Goal: Information Seeking & Learning: Check status

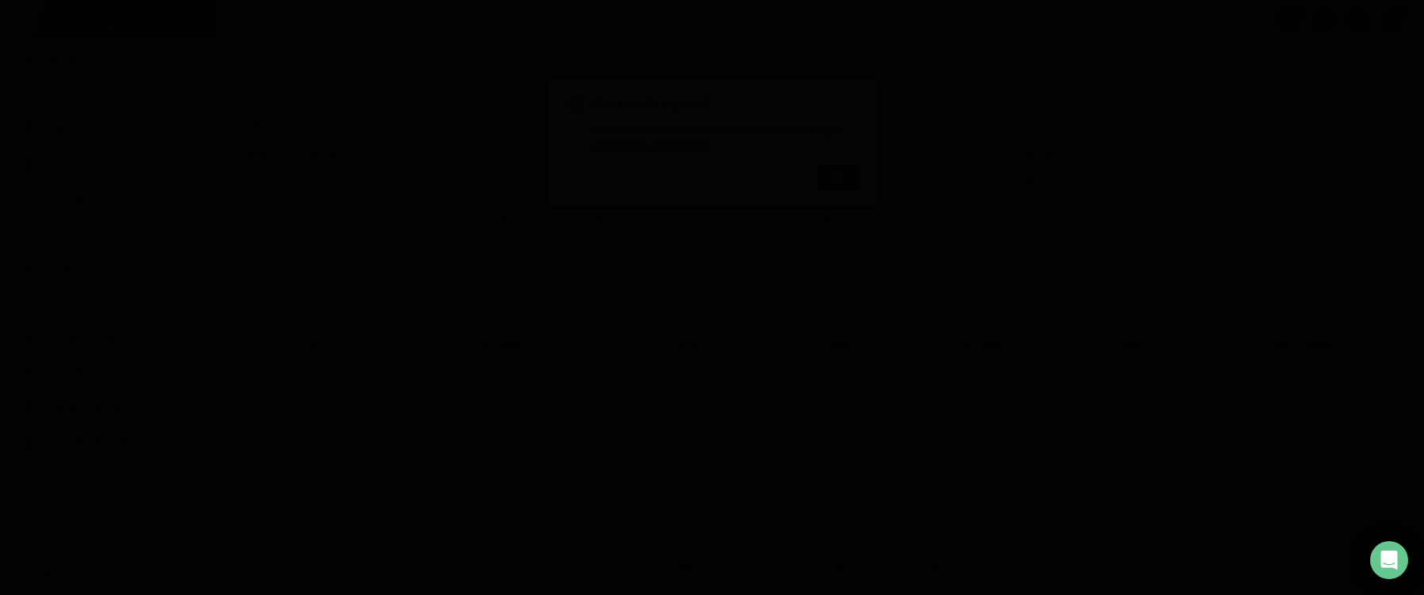
type input "**********"
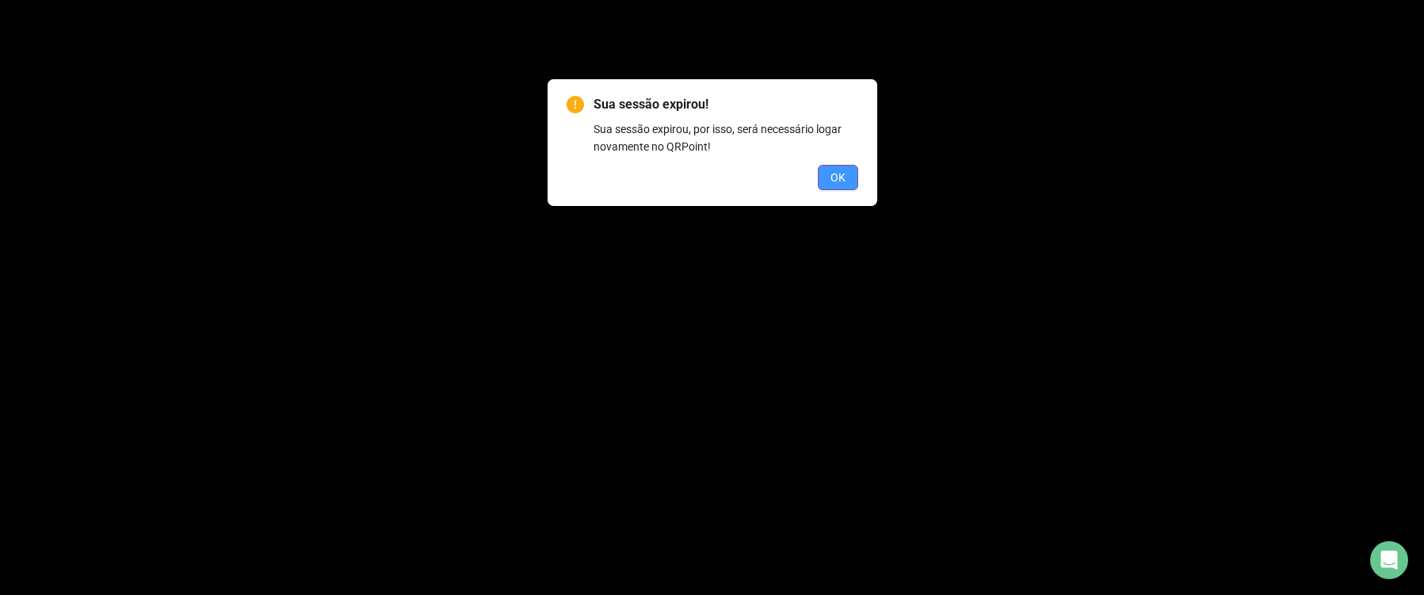
click at [848, 186] on button "OK" at bounding box center [838, 177] width 40 height 25
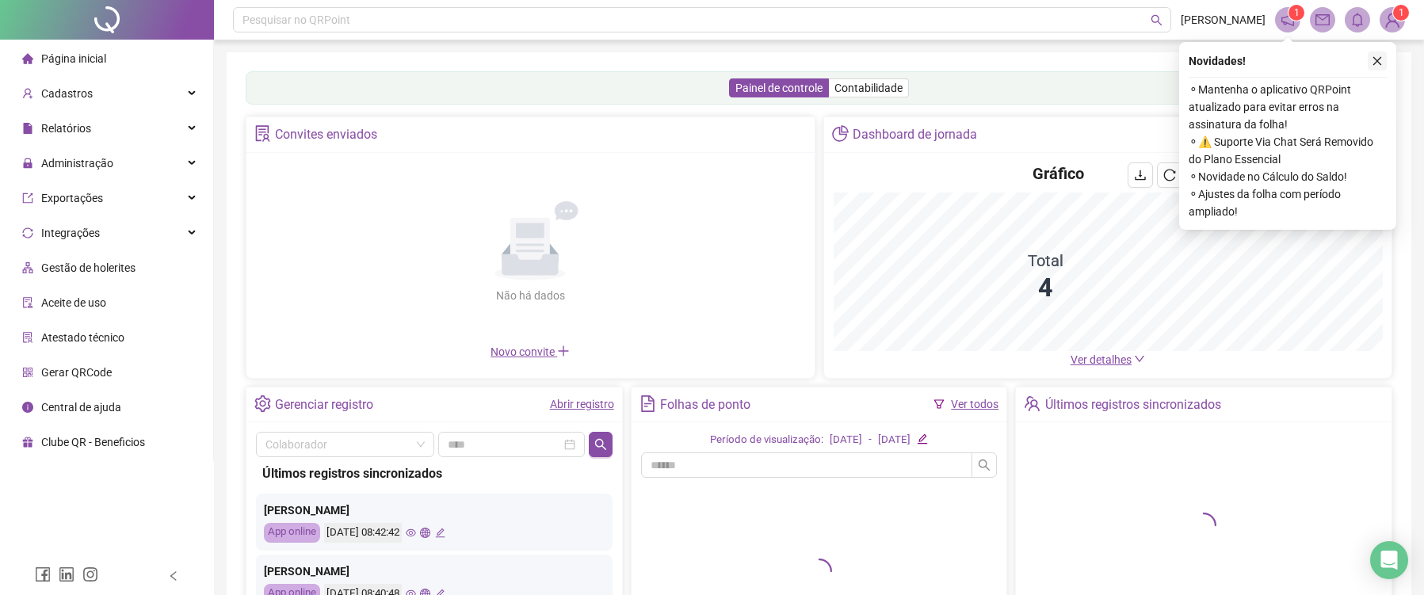
click at [1384, 55] on button "button" at bounding box center [1377, 61] width 19 height 19
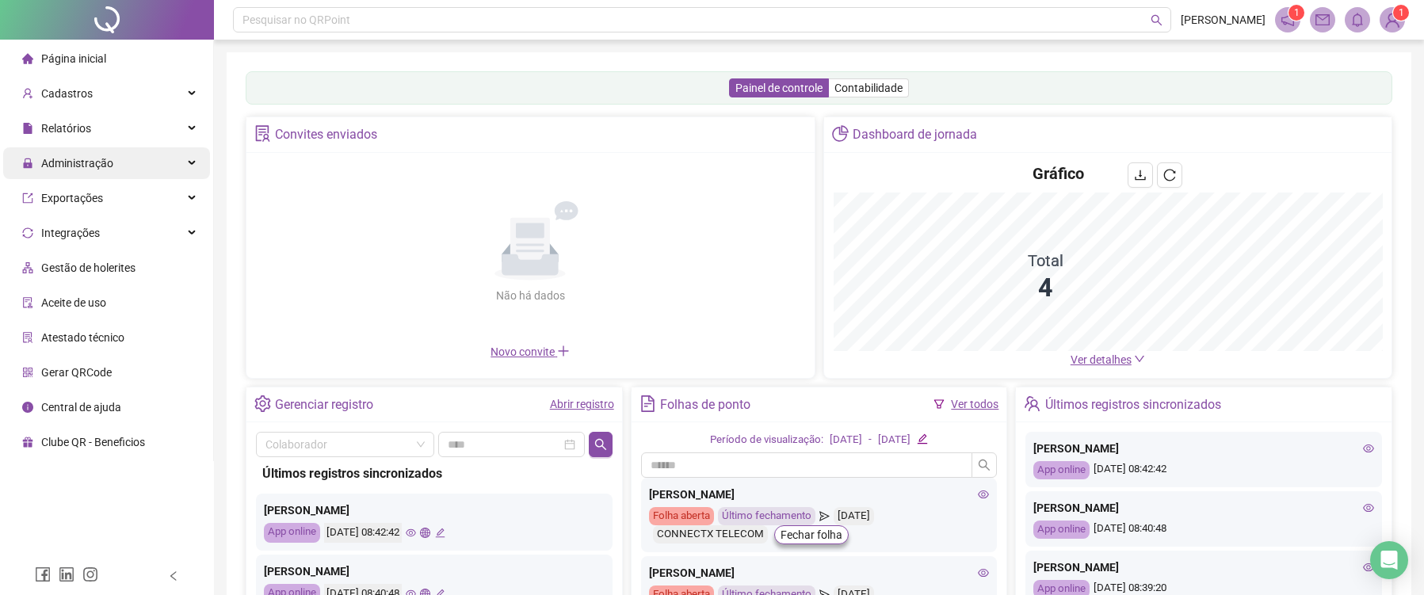
click at [89, 161] on span "Administração" at bounding box center [77, 163] width 72 height 13
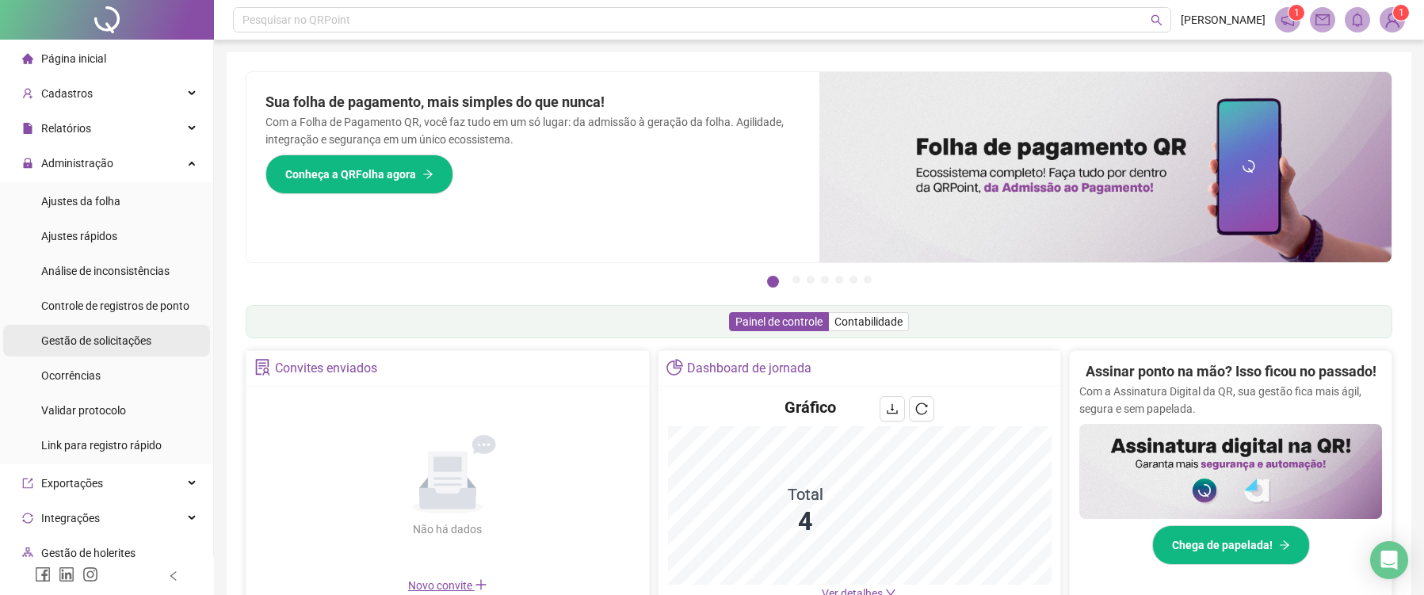
click at [109, 343] on span "Gestão de solicitações" at bounding box center [96, 341] width 110 height 13
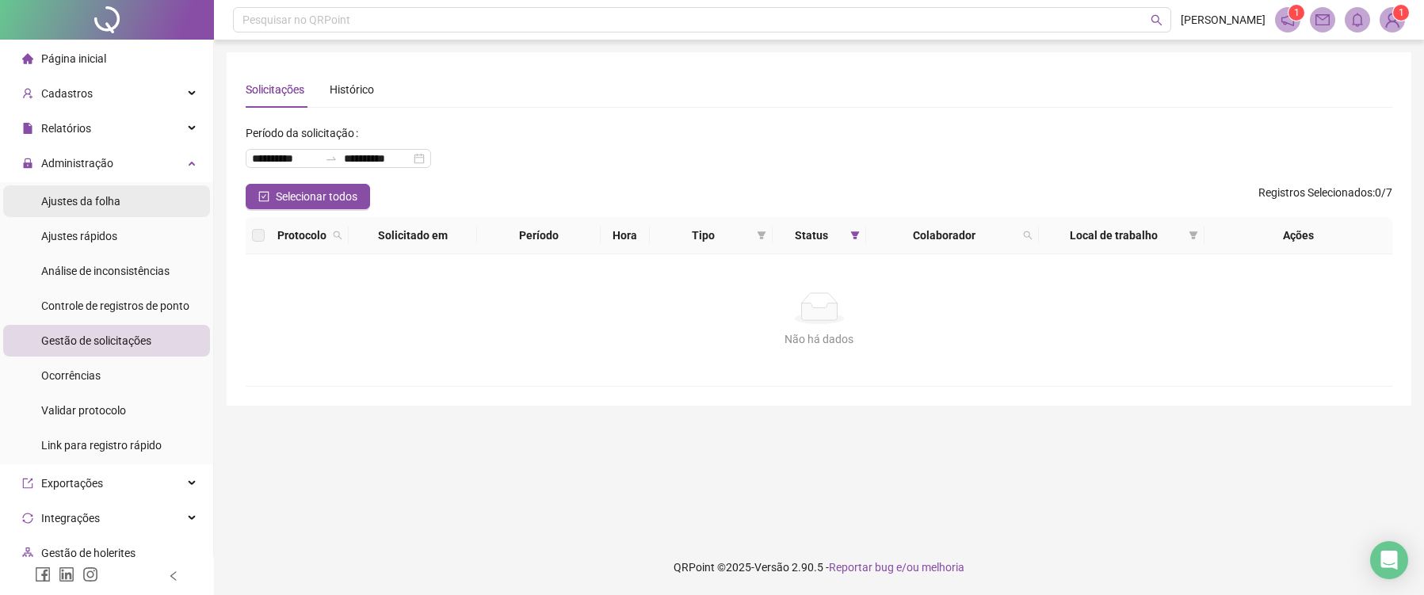
click at [99, 206] on span "Ajustes da folha" at bounding box center [80, 201] width 79 height 13
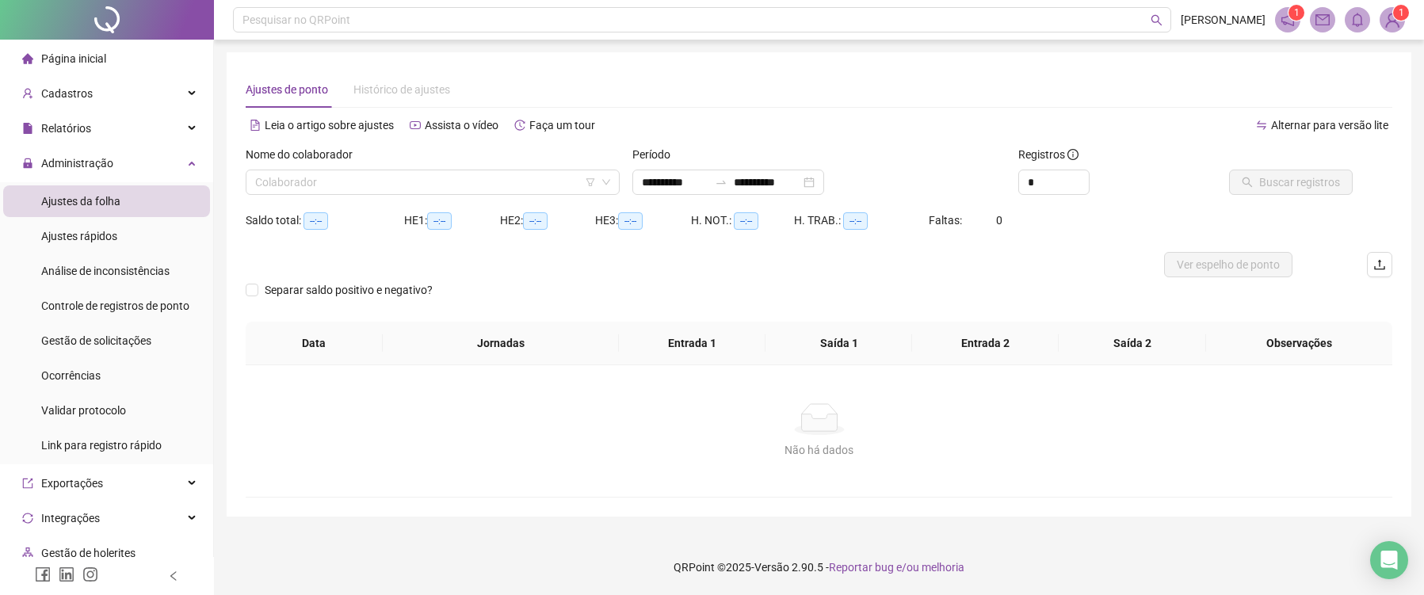
type input "**********"
click at [105, 16] on div at bounding box center [107, 20] width 214 height 40
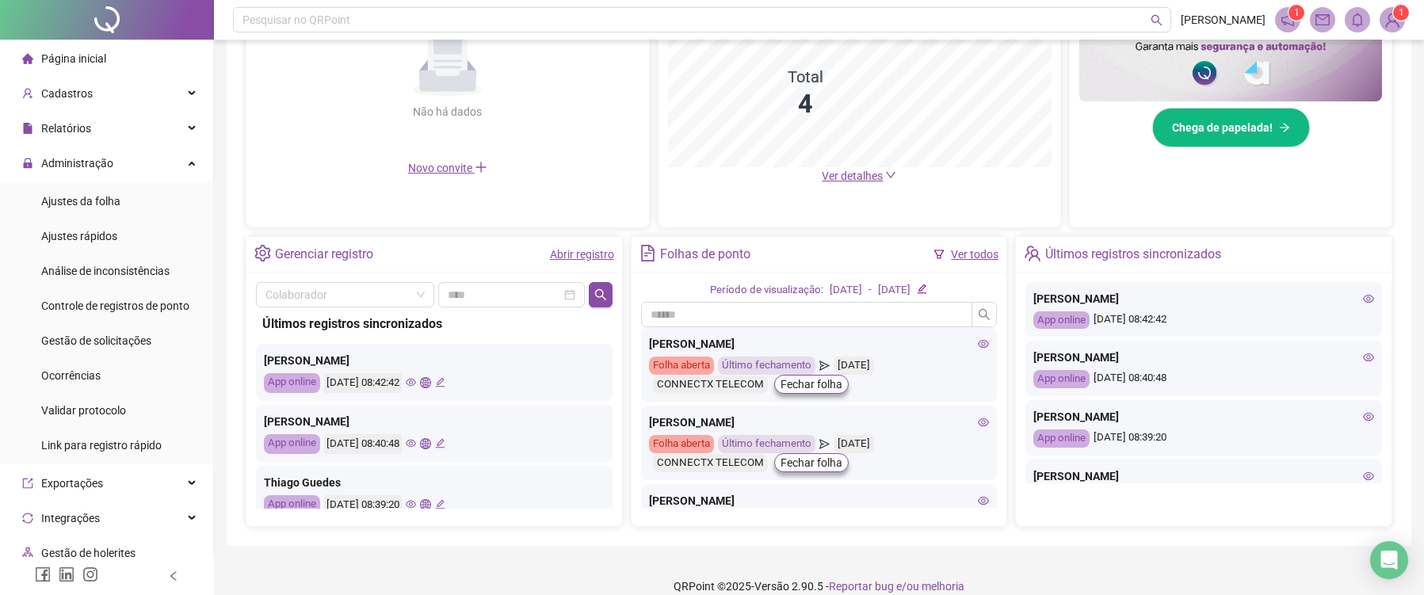
scroll to position [437, 0]
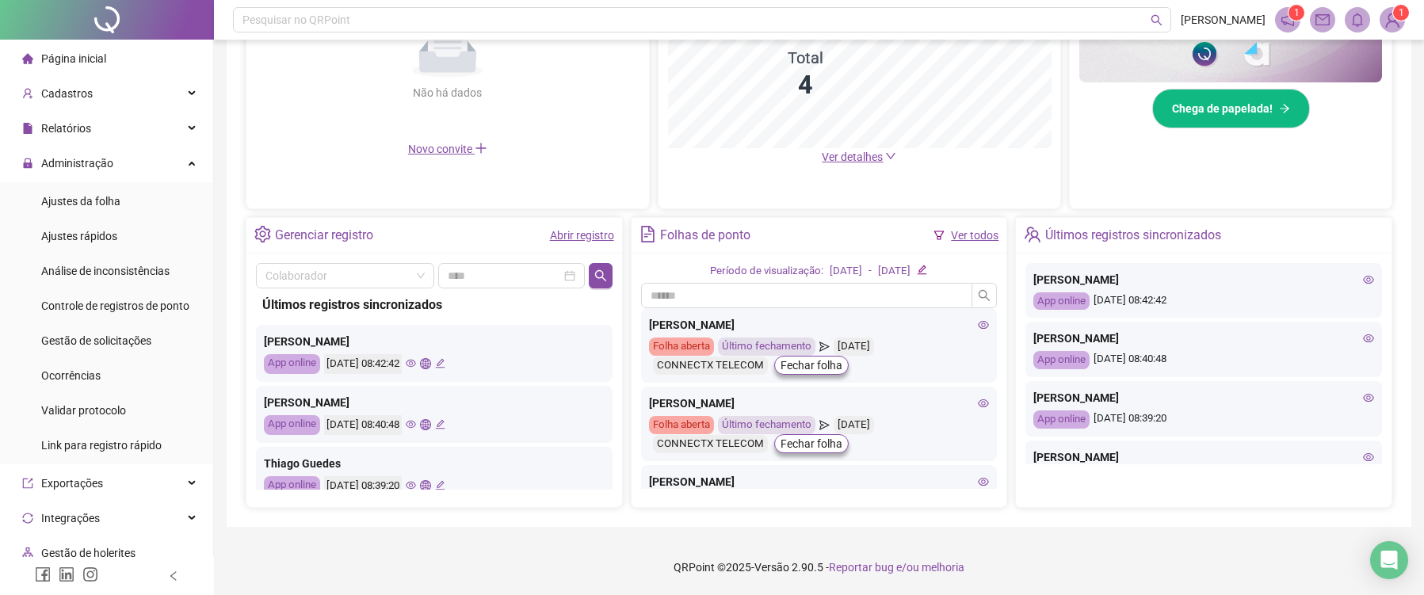
click at [1311, 362] on div "App online 21/08/2025 08:40:48" at bounding box center [1204, 360] width 341 height 18
click at [1368, 335] on icon "eye" at bounding box center [1368, 334] width 11 height 11
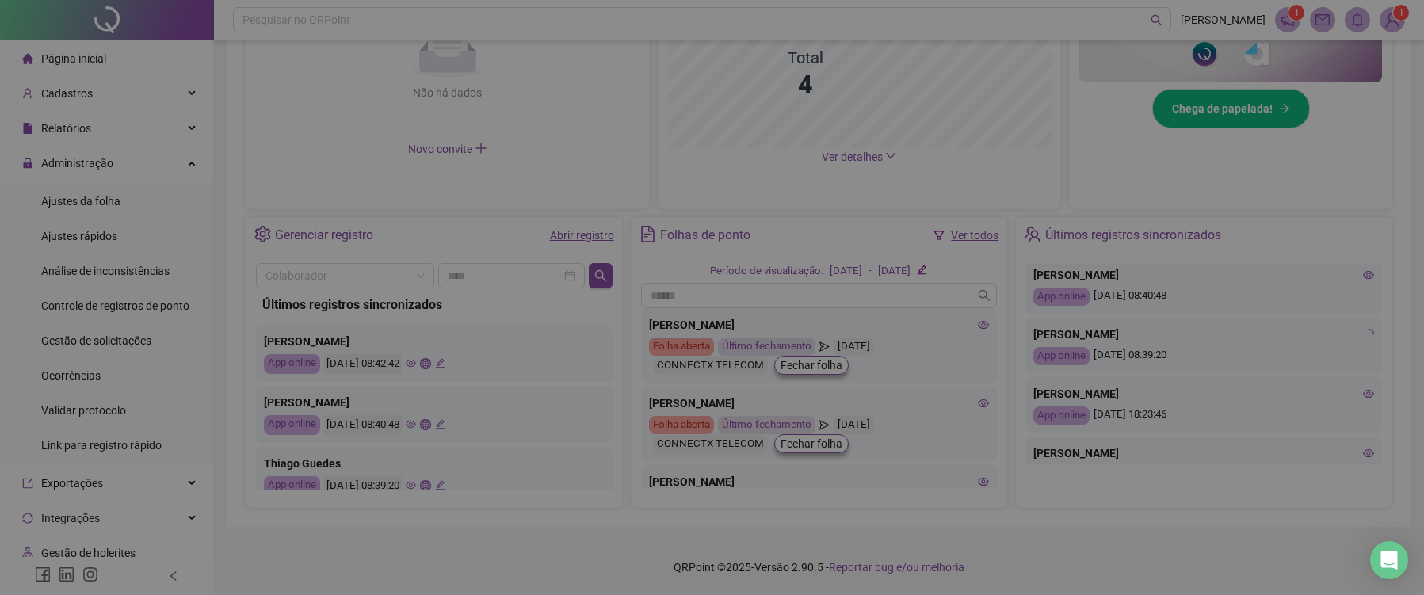
type input "**********"
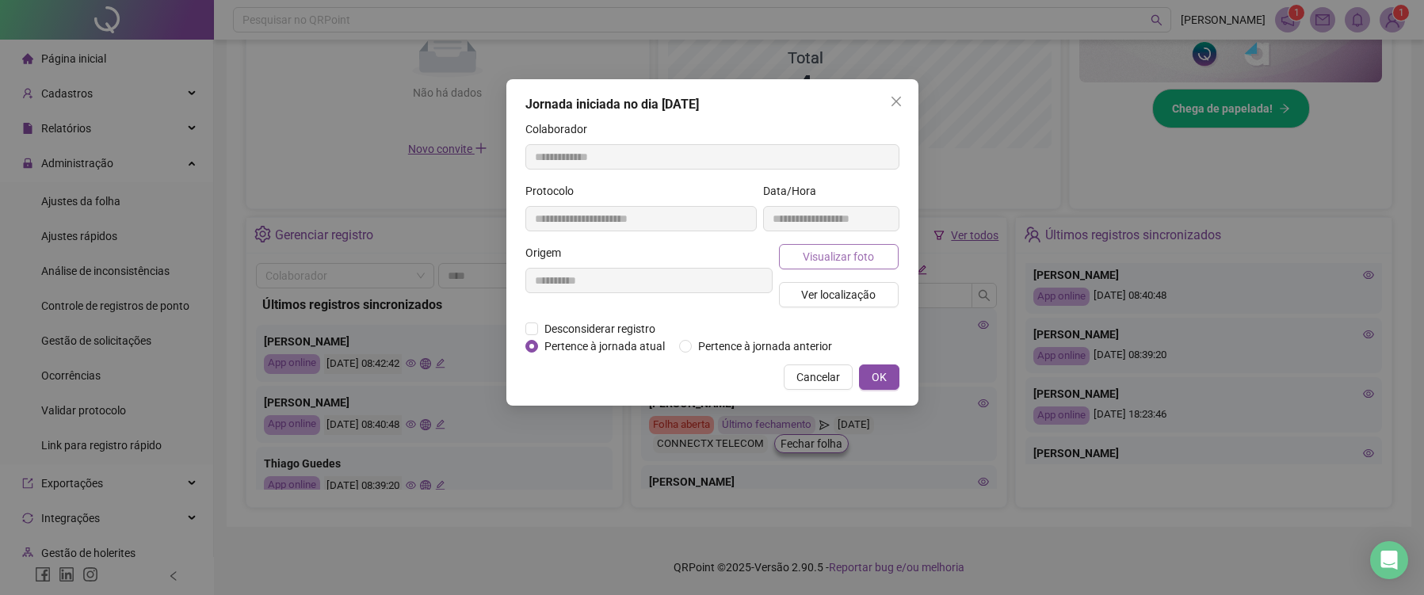
click at [830, 262] on span "Visualizar foto" at bounding box center [838, 256] width 71 height 17
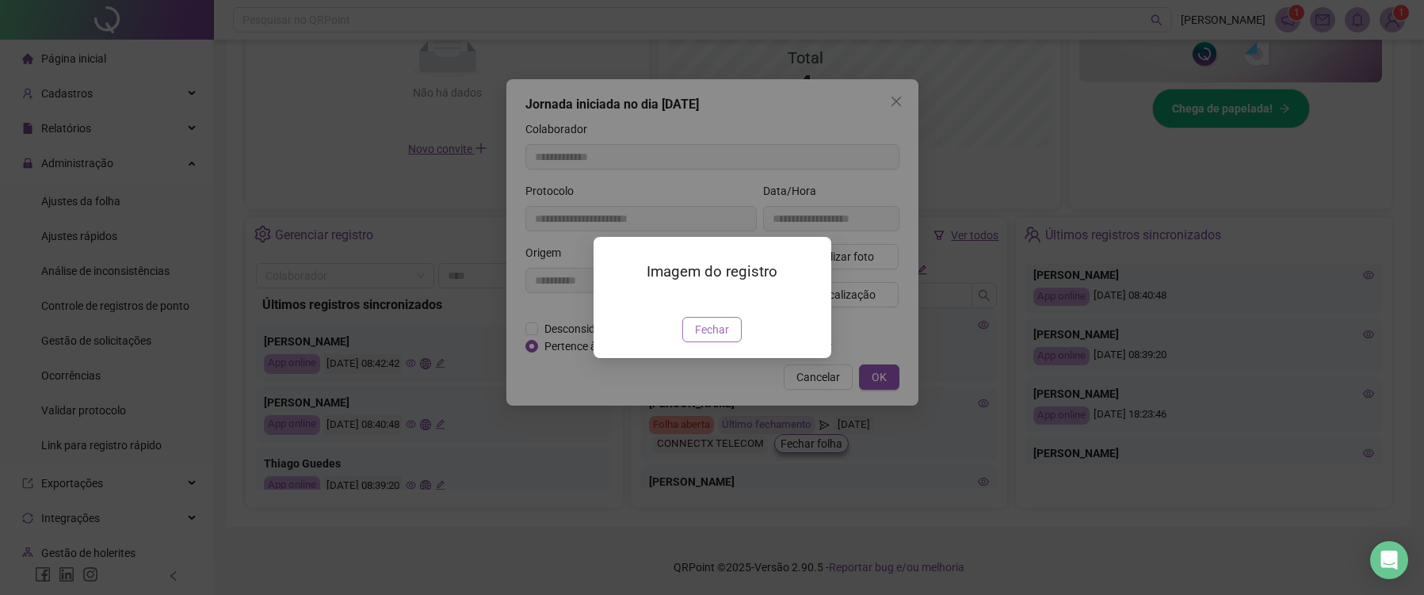
click at [722, 338] on span "Fechar" at bounding box center [712, 329] width 34 height 17
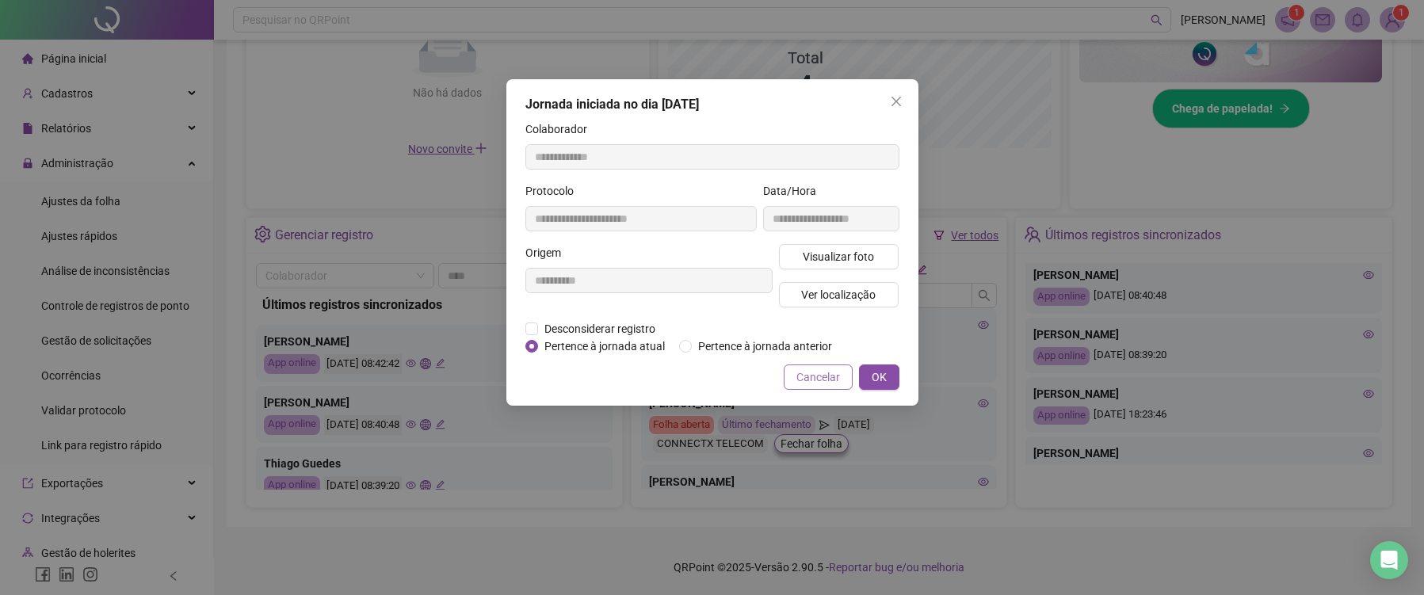
click at [814, 390] on button "Cancelar" at bounding box center [818, 377] width 69 height 25
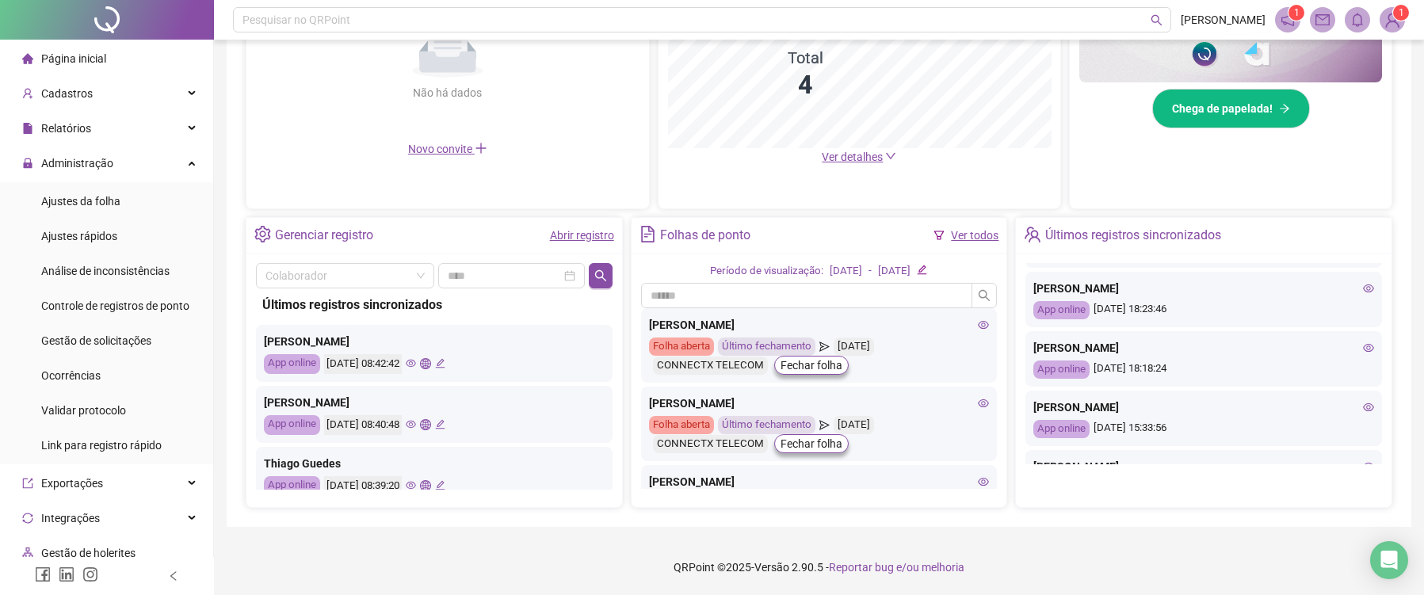
scroll to position [170, 0]
click at [1367, 347] on icon "eye" at bounding box center [1368, 347] width 11 height 11
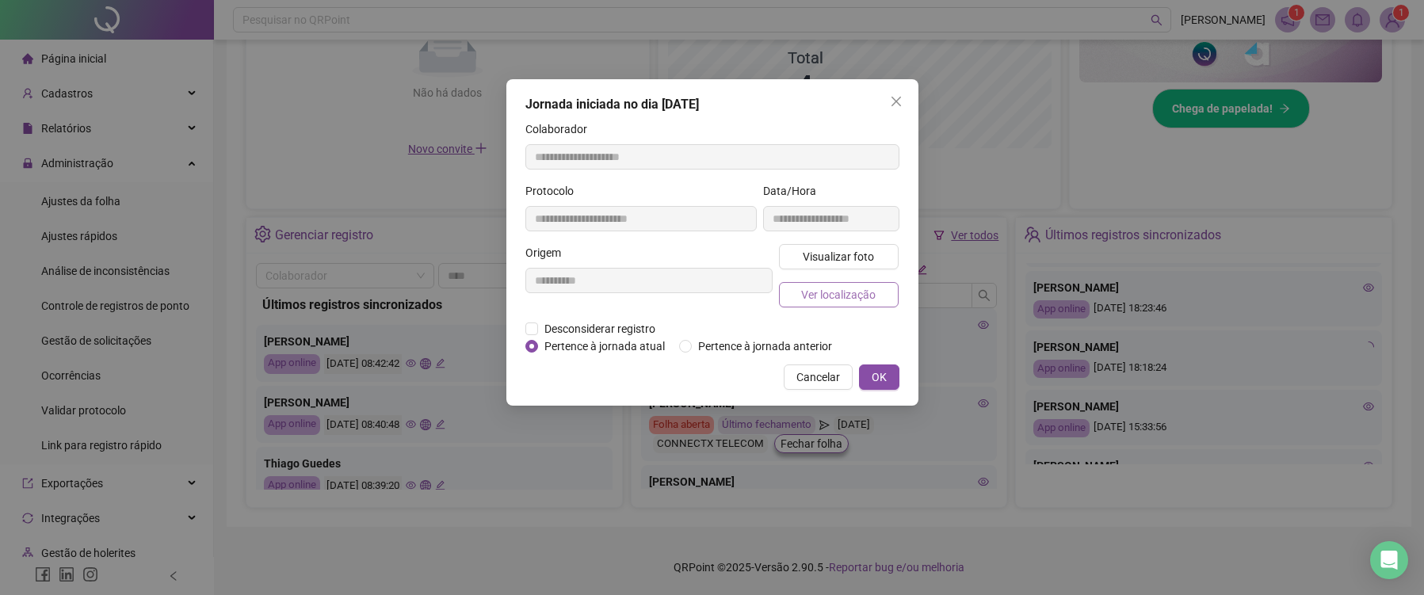
type input "**********"
click at [852, 291] on span "Ver localização" at bounding box center [838, 294] width 75 height 17
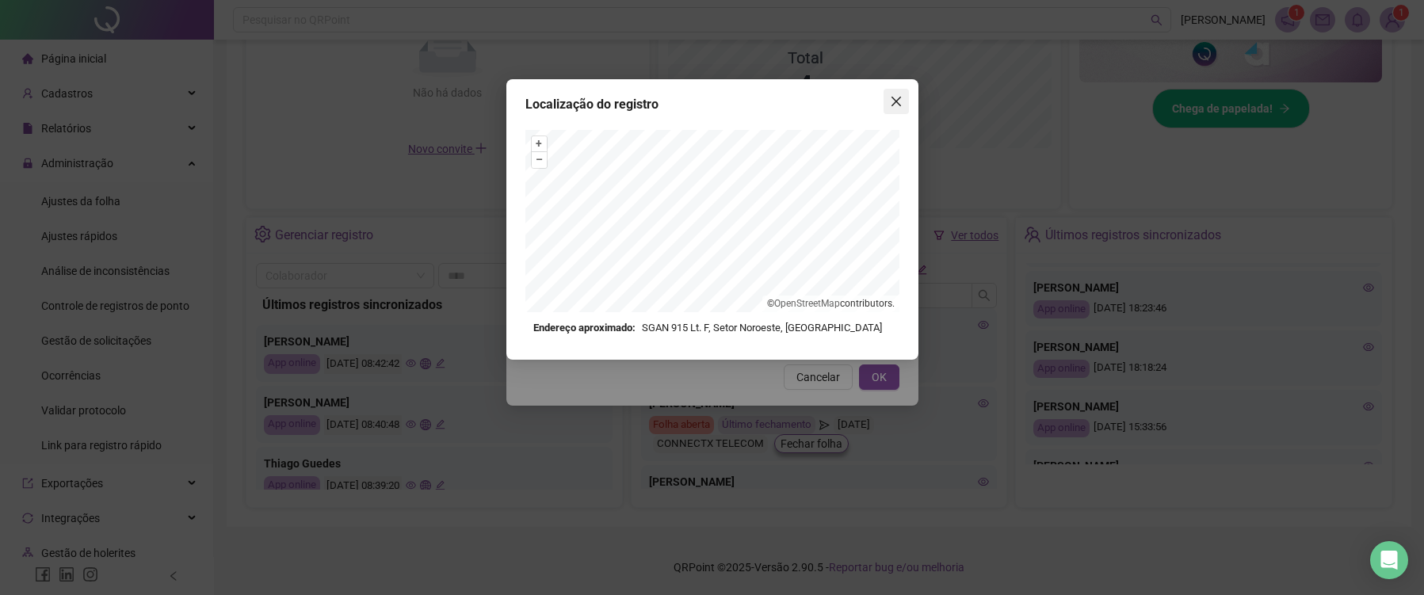
click at [896, 101] on icon "close" at bounding box center [896, 102] width 10 height 10
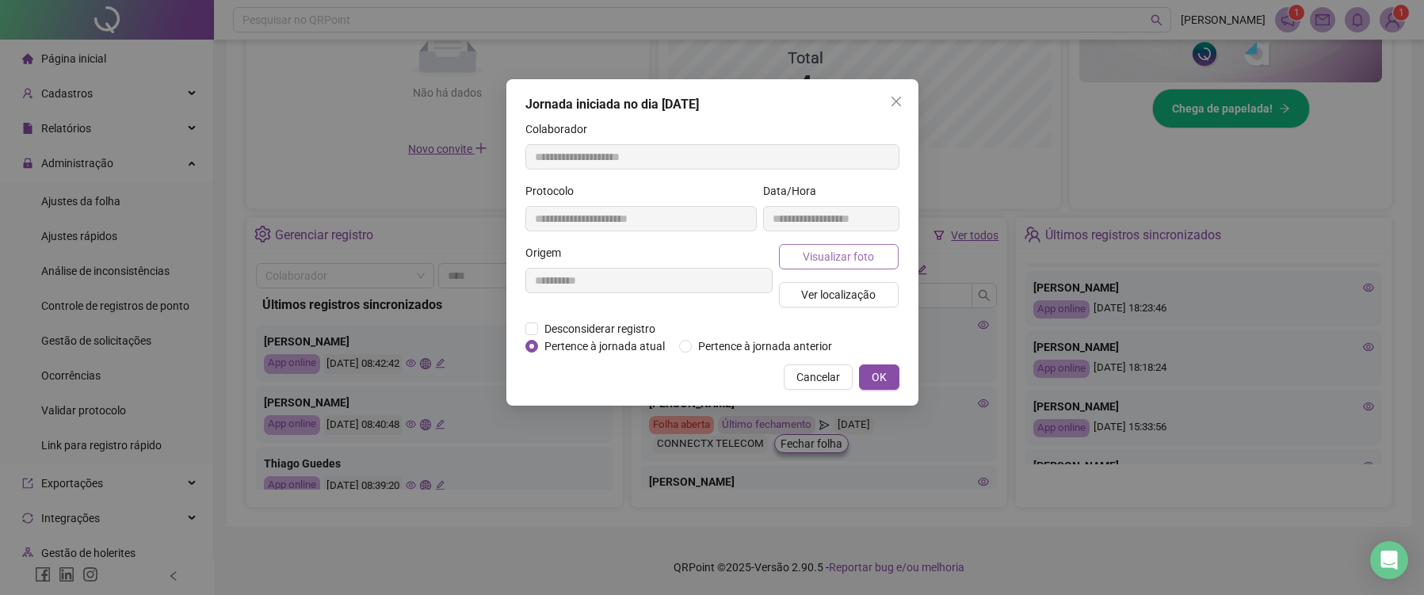
click at [861, 264] on span "Visualizar foto" at bounding box center [838, 256] width 71 height 17
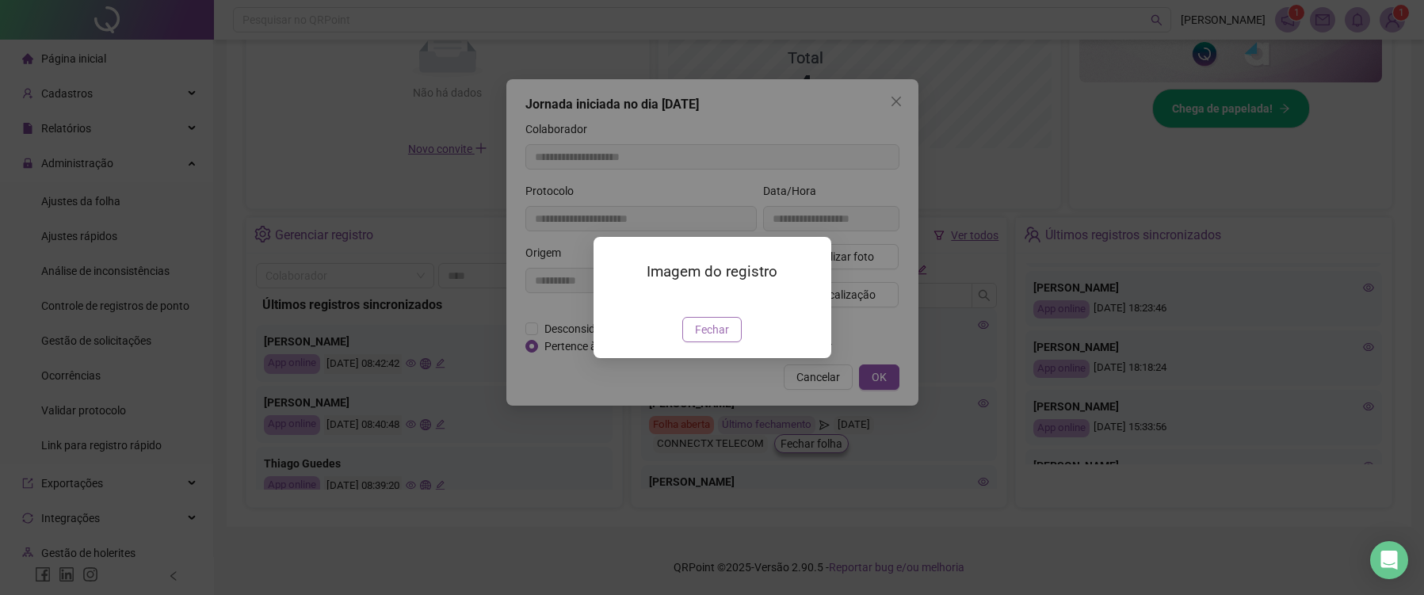
click at [719, 338] on span "Fechar" at bounding box center [712, 329] width 34 height 17
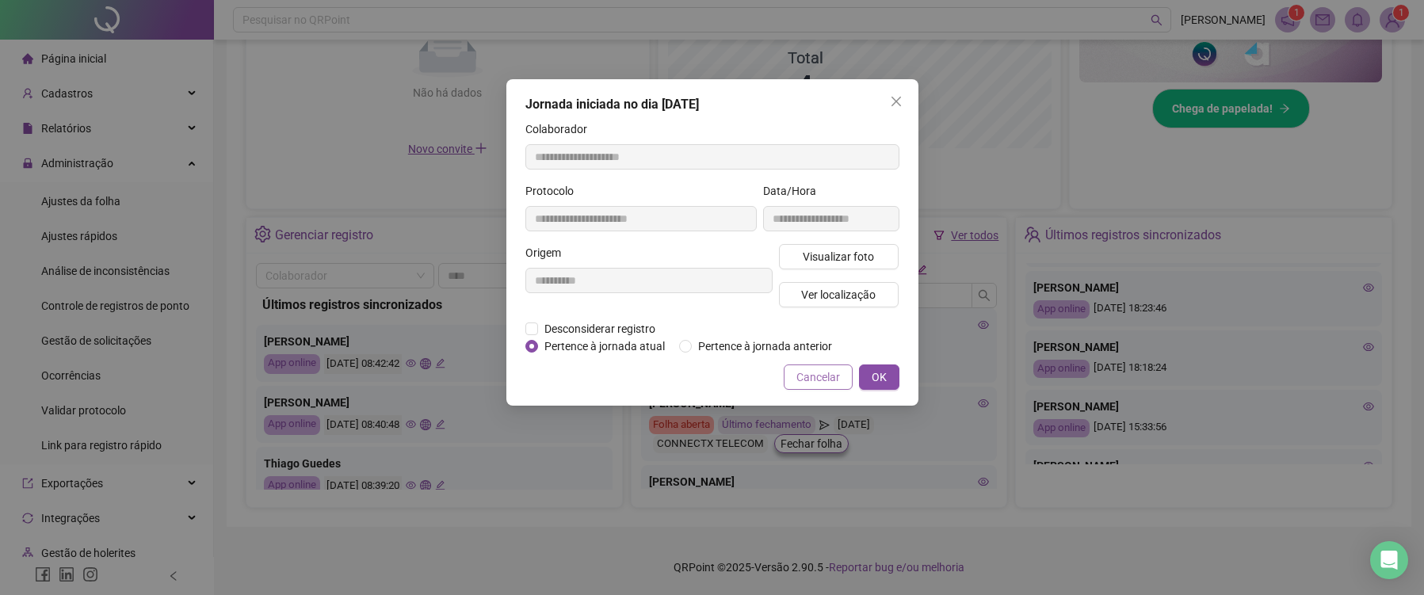
click at [809, 386] on span "Cancelar" at bounding box center [819, 377] width 44 height 17
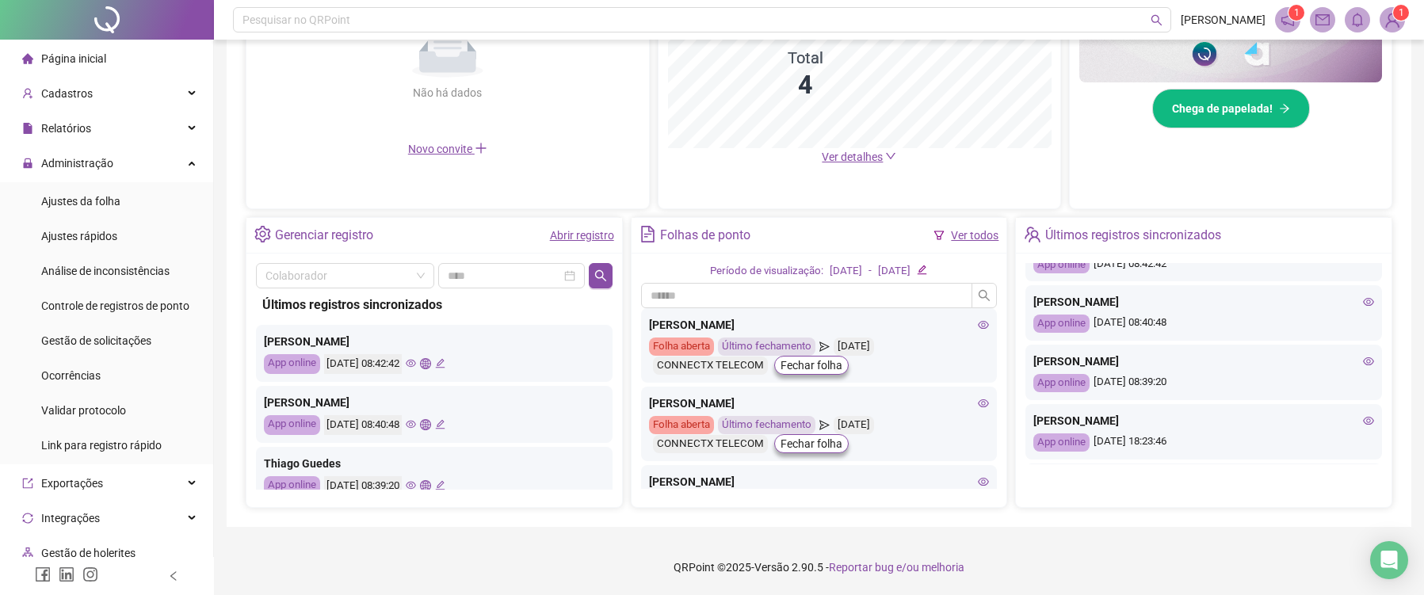
scroll to position [0, 0]
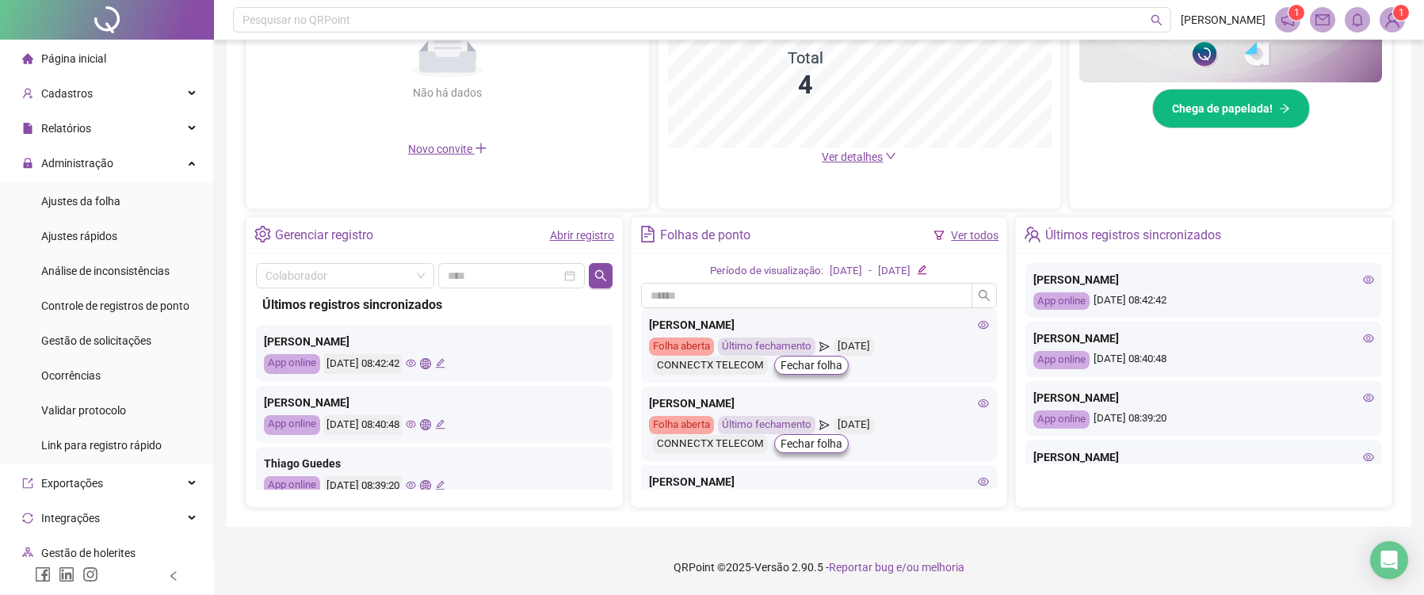
click at [1367, 280] on icon "eye" at bounding box center [1368, 279] width 11 height 11
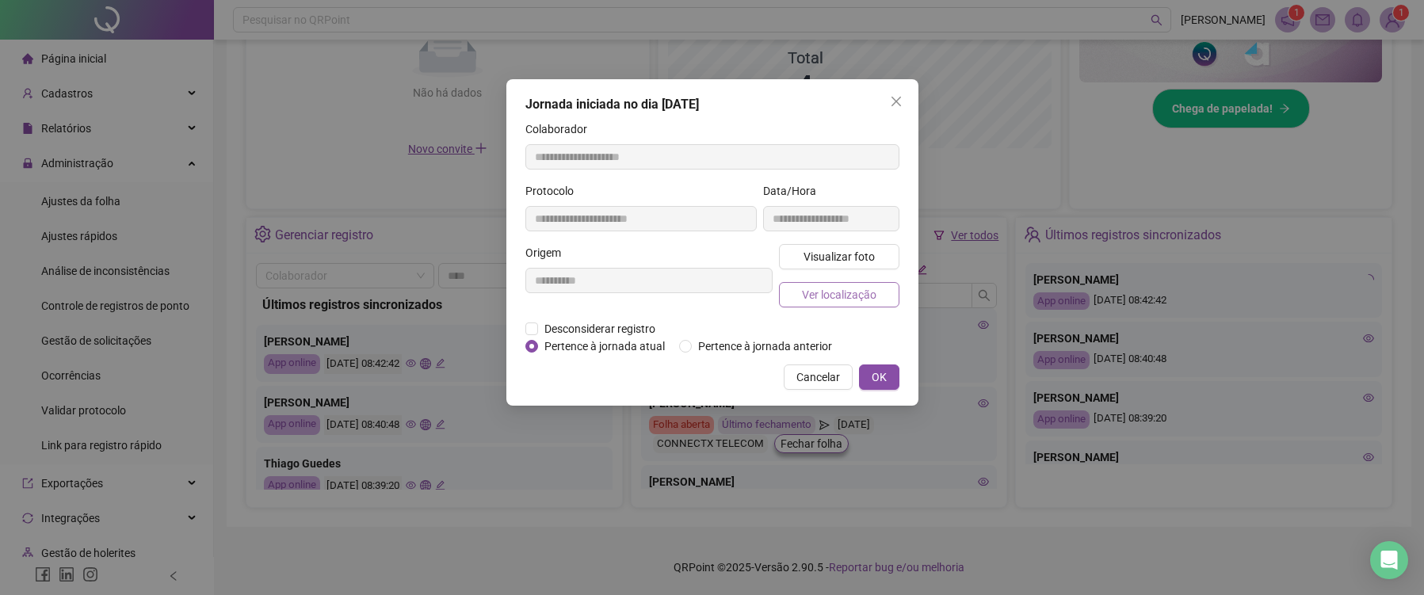
type input "**********"
click at [847, 252] on span "Visualizar foto" at bounding box center [838, 256] width 71 height 17
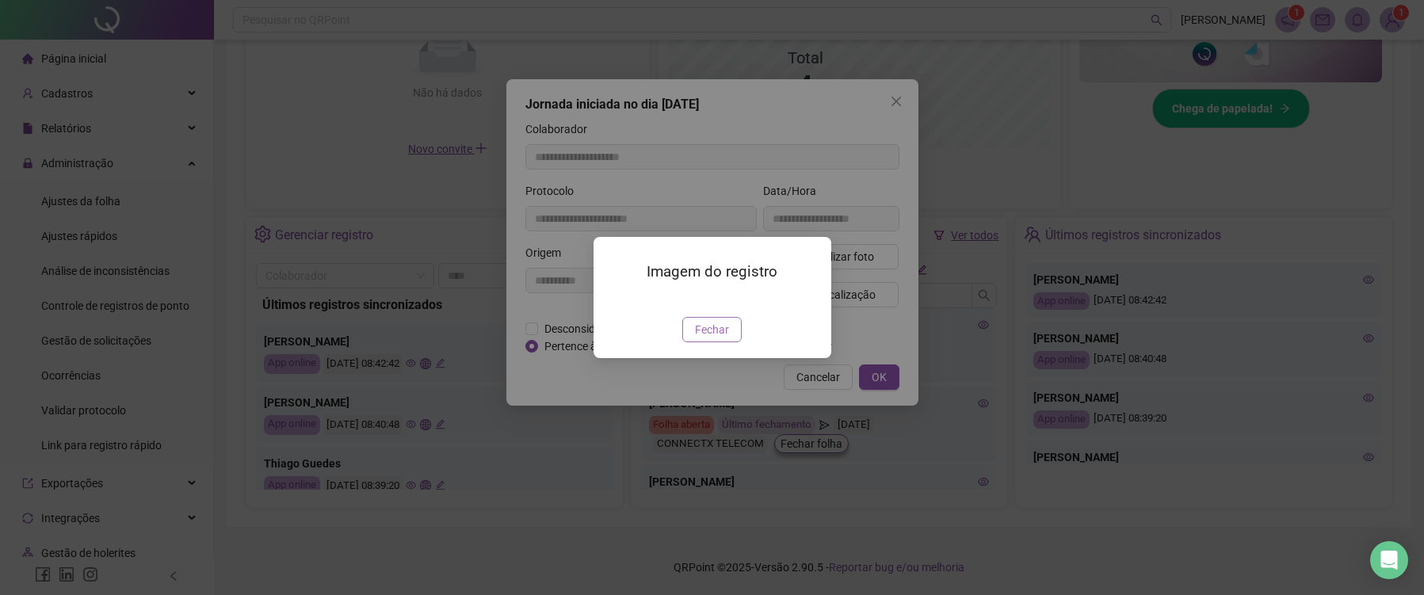
click at [716, 338] on span "Fechar" at bounding box center [712, 329] width 34 height 17
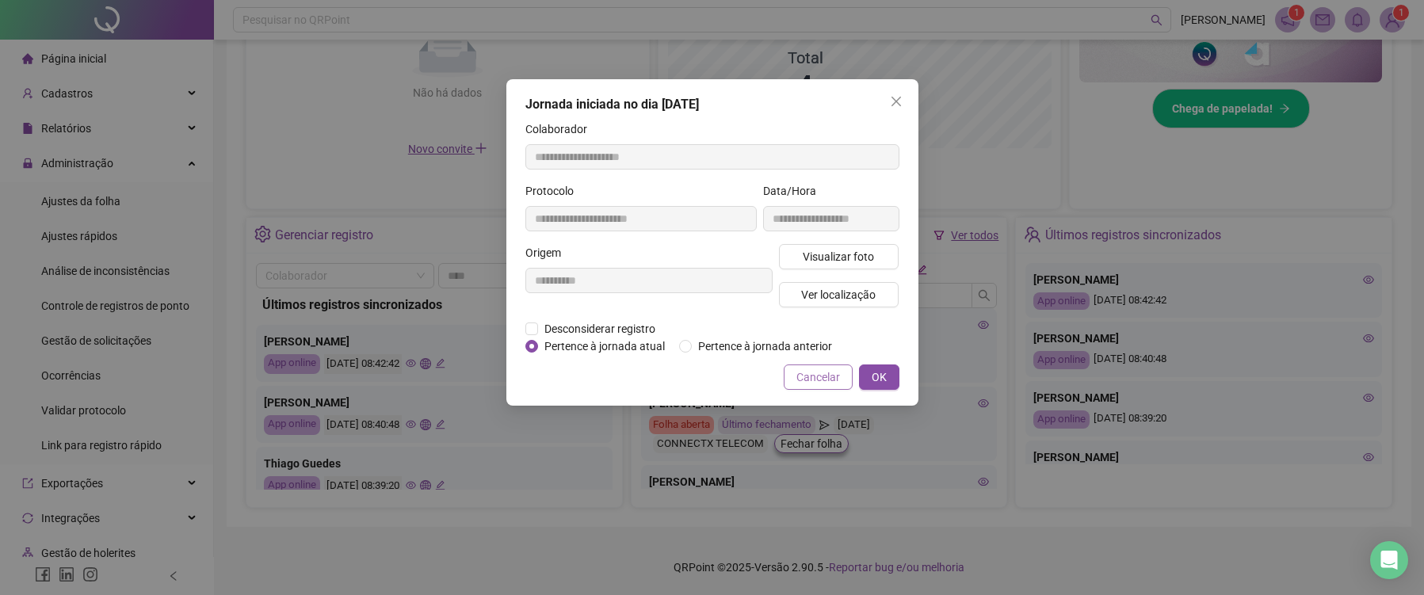
click at [820, 386] on span "Cancelar" at bounding box center [819, 377] width 44 height 17
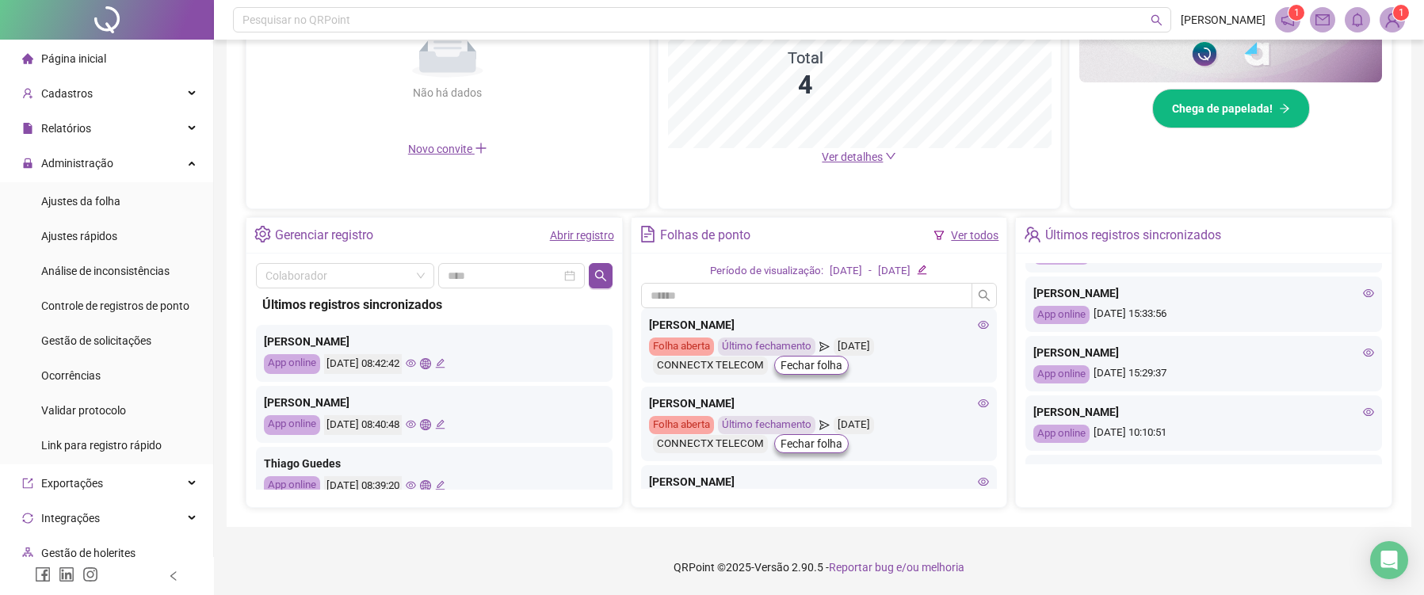
scroll to position [289, 0]
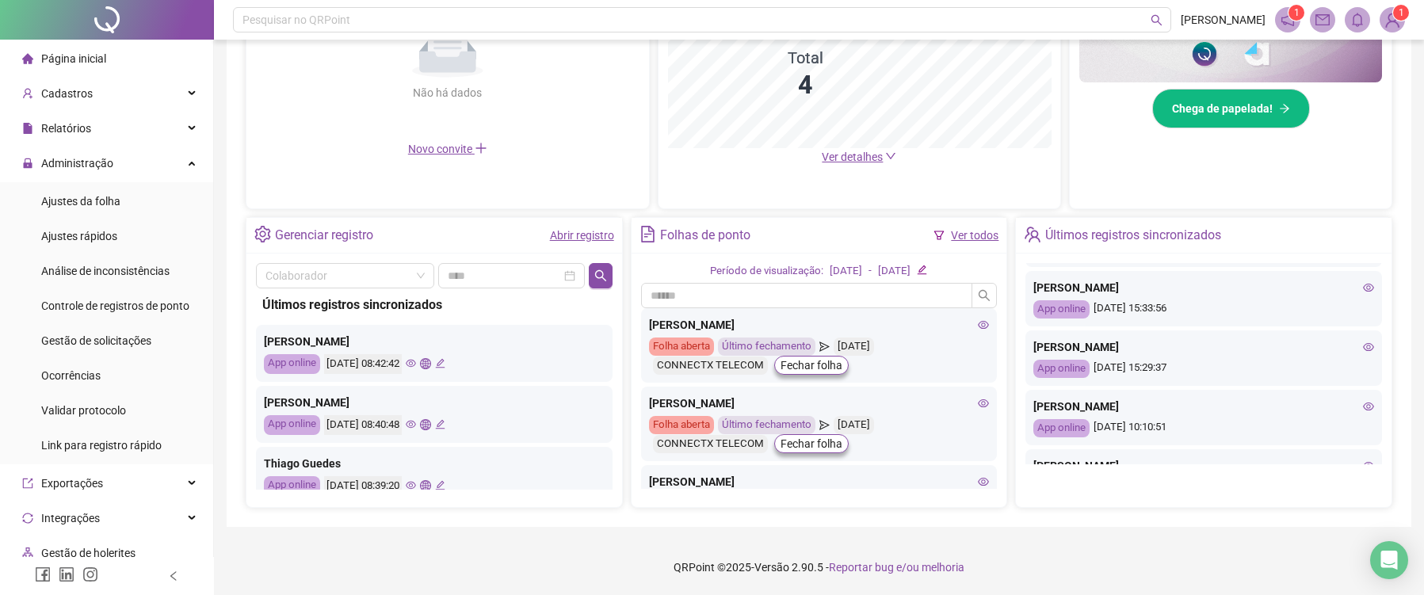
click at [1362, 343] on div "PEDRO HENRIQUE CABRAL JERSEY" at bounding box center [1204, 346] width 341 height 17
click at [1367, 349] on icon "eye" at bounding box center [1368, 347] width 11 height 8
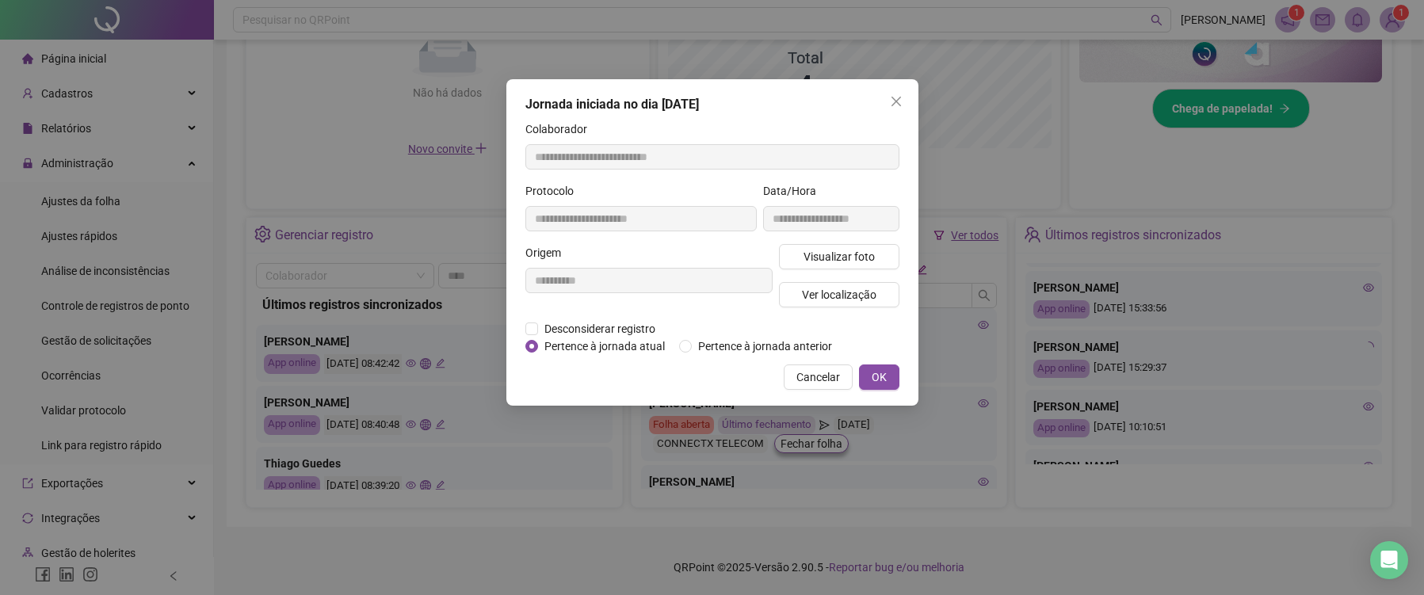
type input "**********"
click at [853, 258] on span "Visualizar foto" at bounding box center [838, 256] width 71 height 17
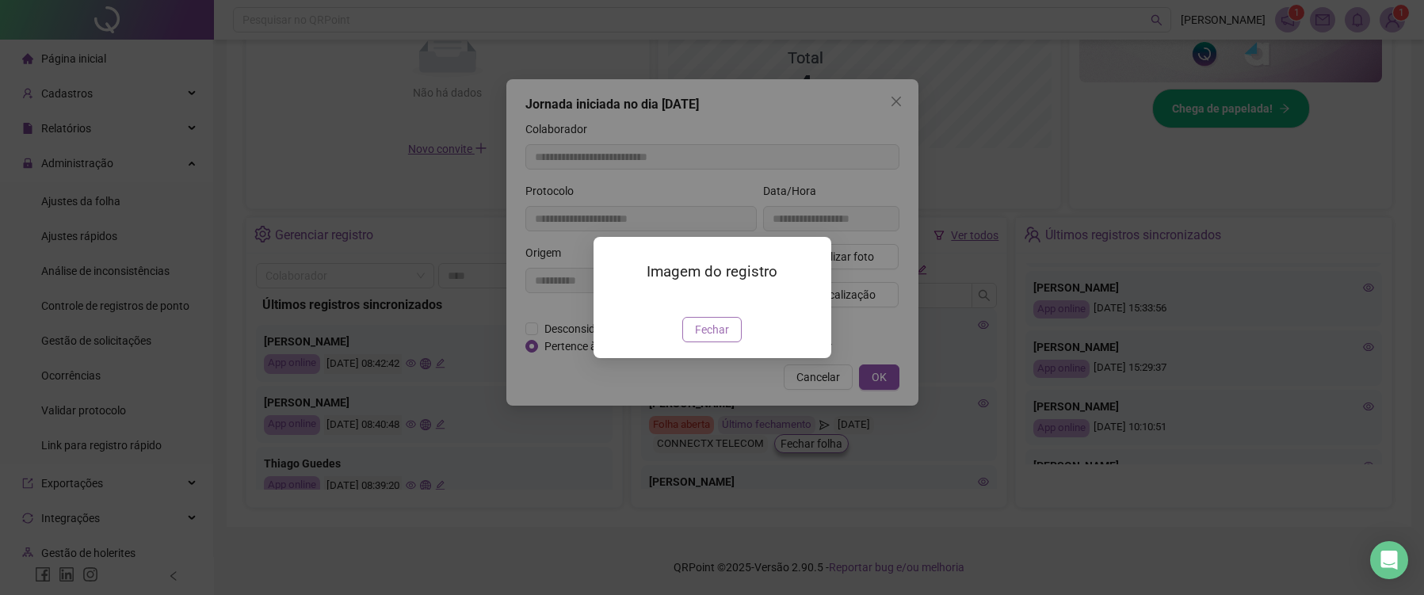
click at [719, 338] on span "Fechar" at bounding box center [712, 329] width 34 height 17
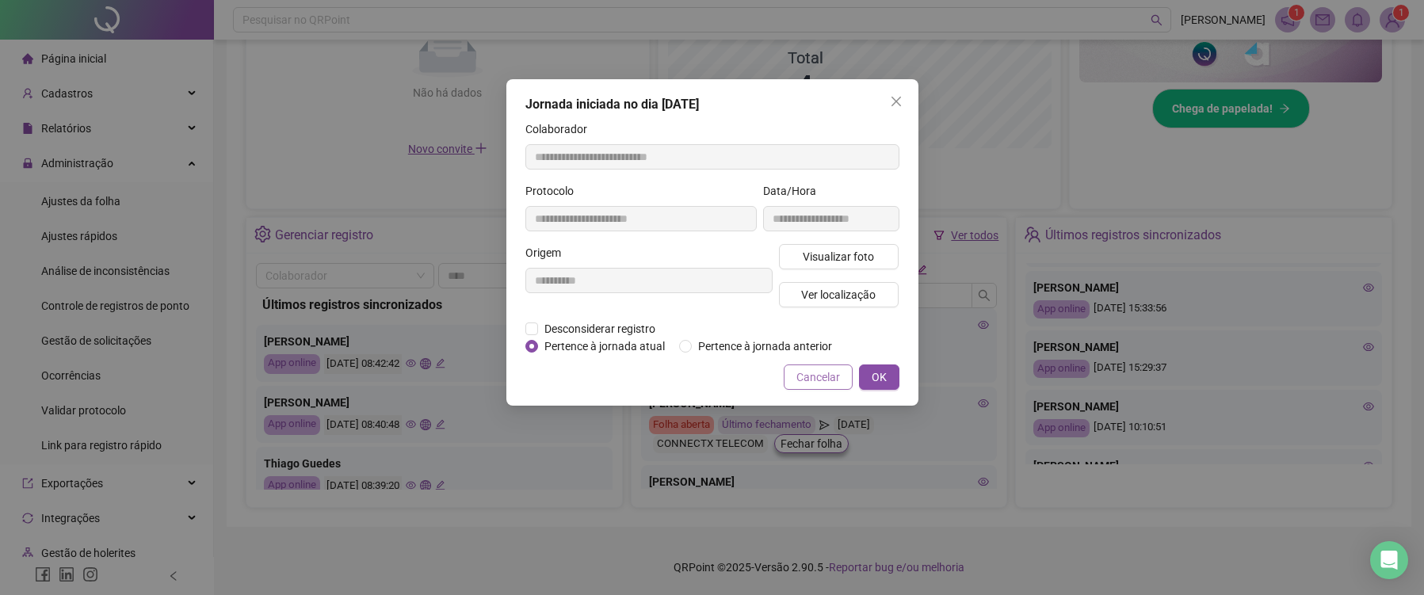
click at [820, 386] on span "Cancelar" at bounding box center [819, 377] width 44 height 17
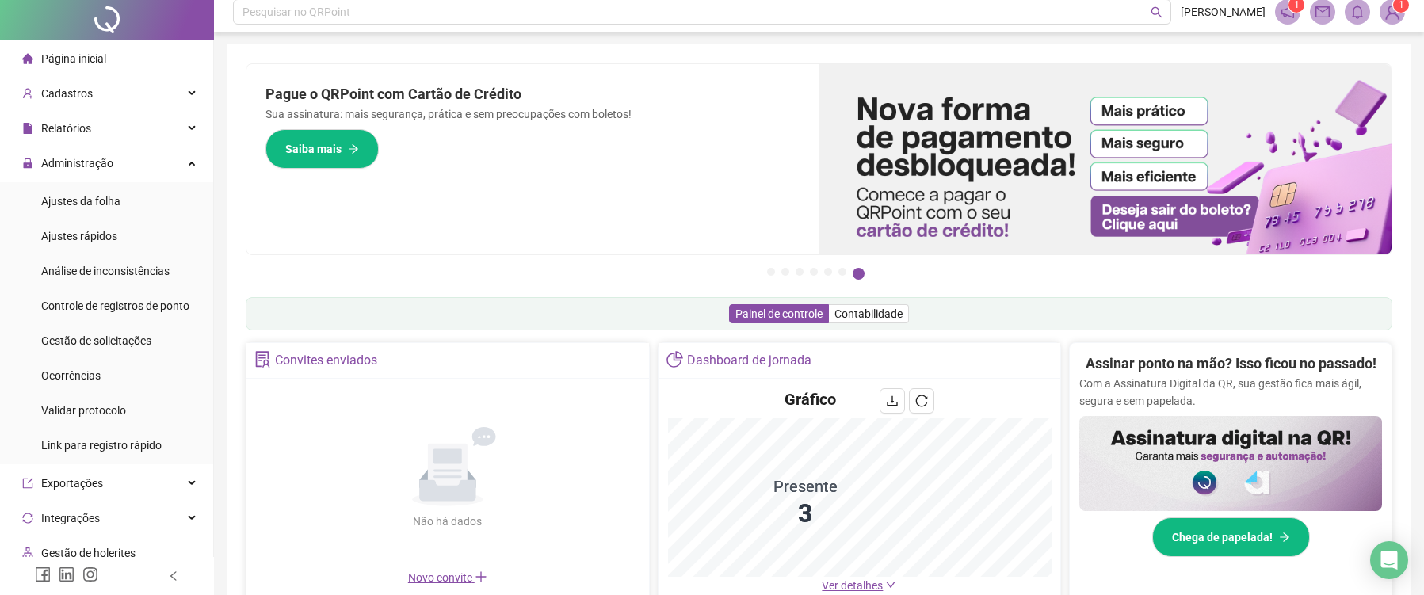
scroll to position [0, 0]
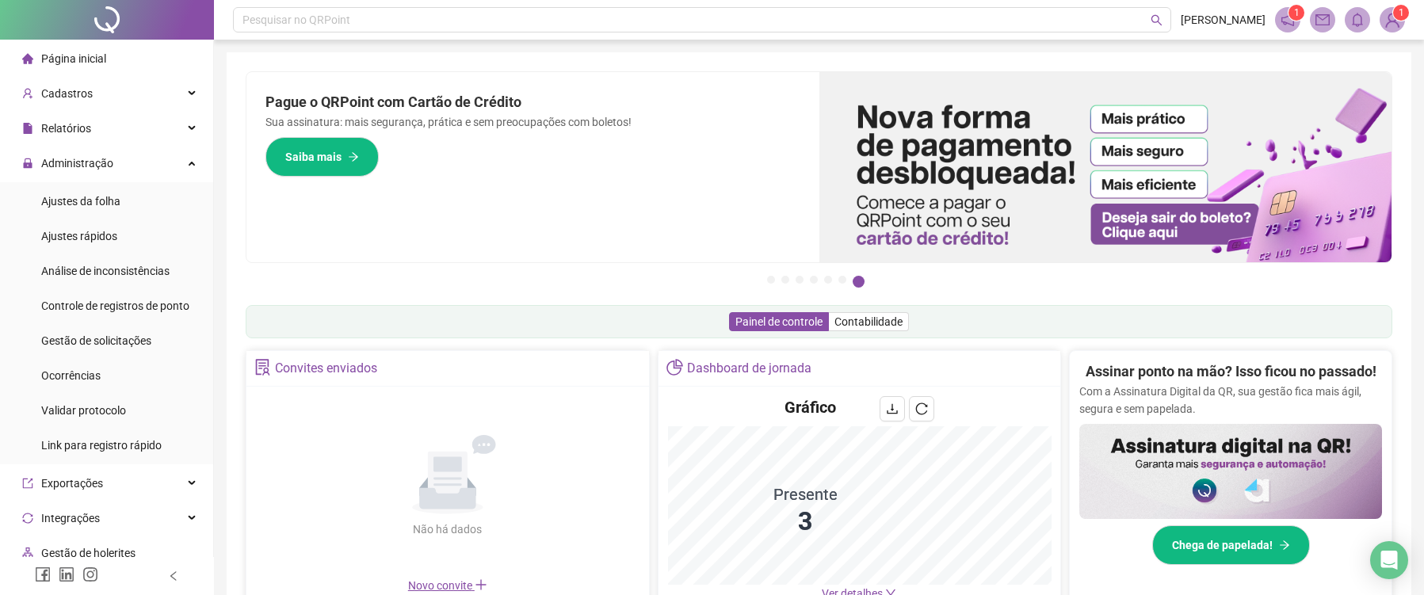
click at [120, 14] on div at bounding box center [107, 20] width 214 height 40
